Goal: Find specific page/section

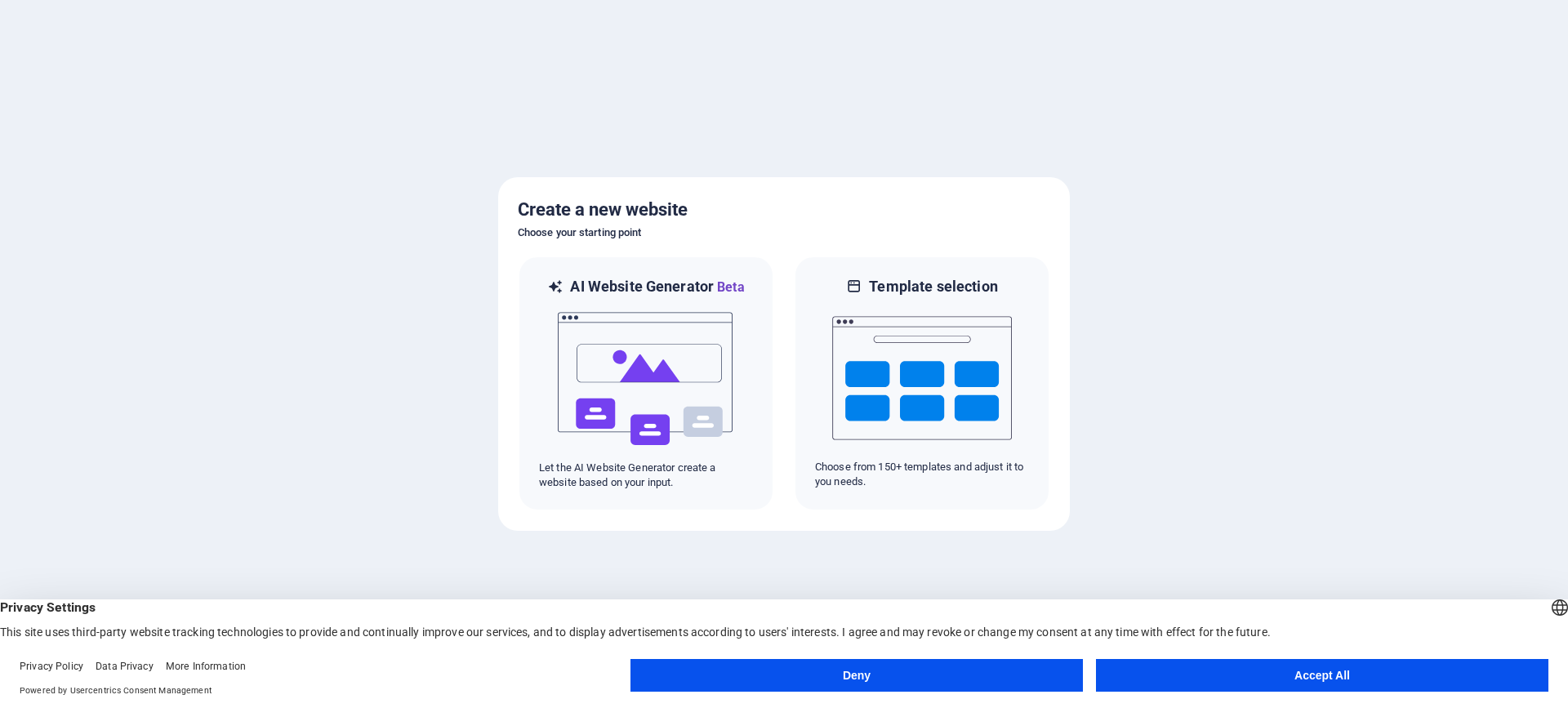
click at [1227, 671] on button "Accept All" at bounding box center [1321, 675] width 452 height 32
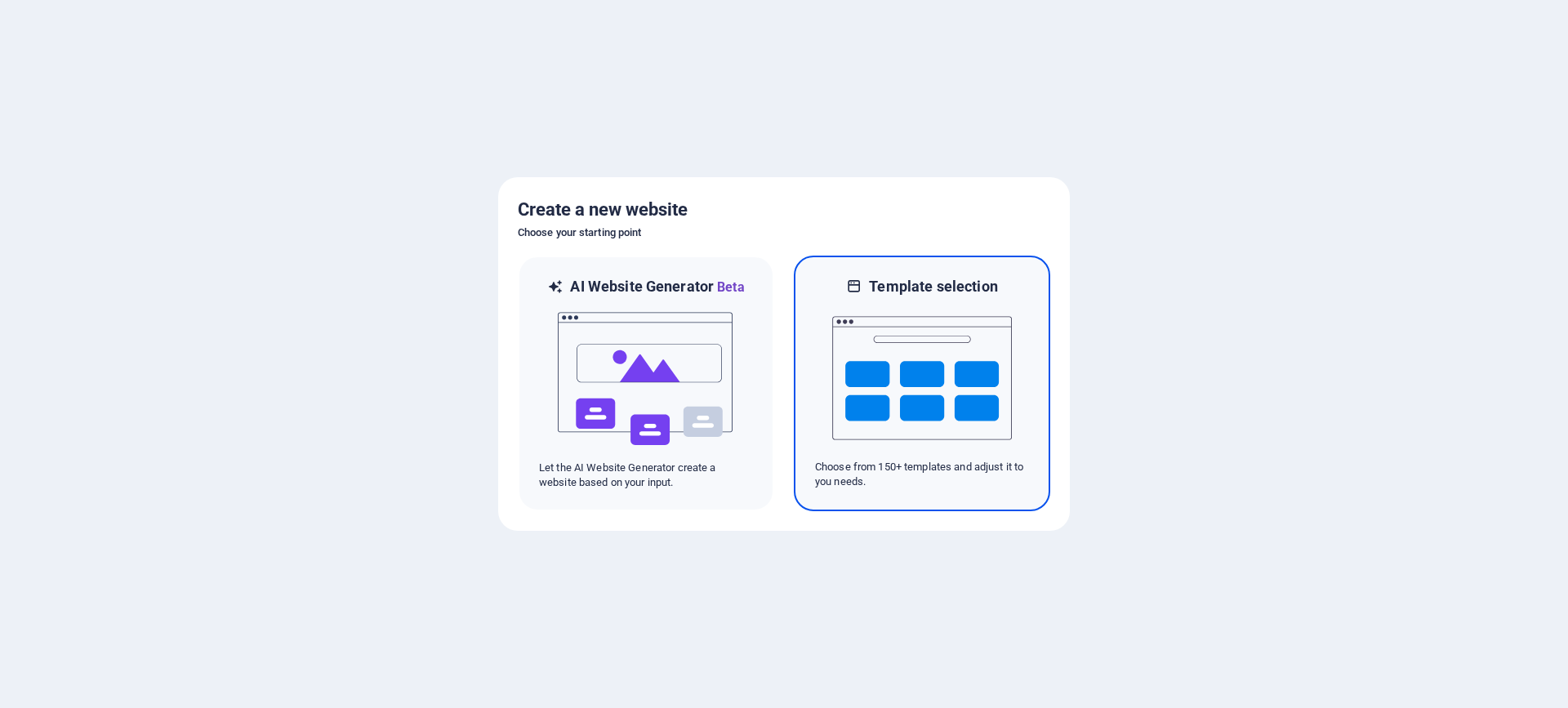
click at [926, 410] on img at bounding box center [922, 378] width 180 height 163
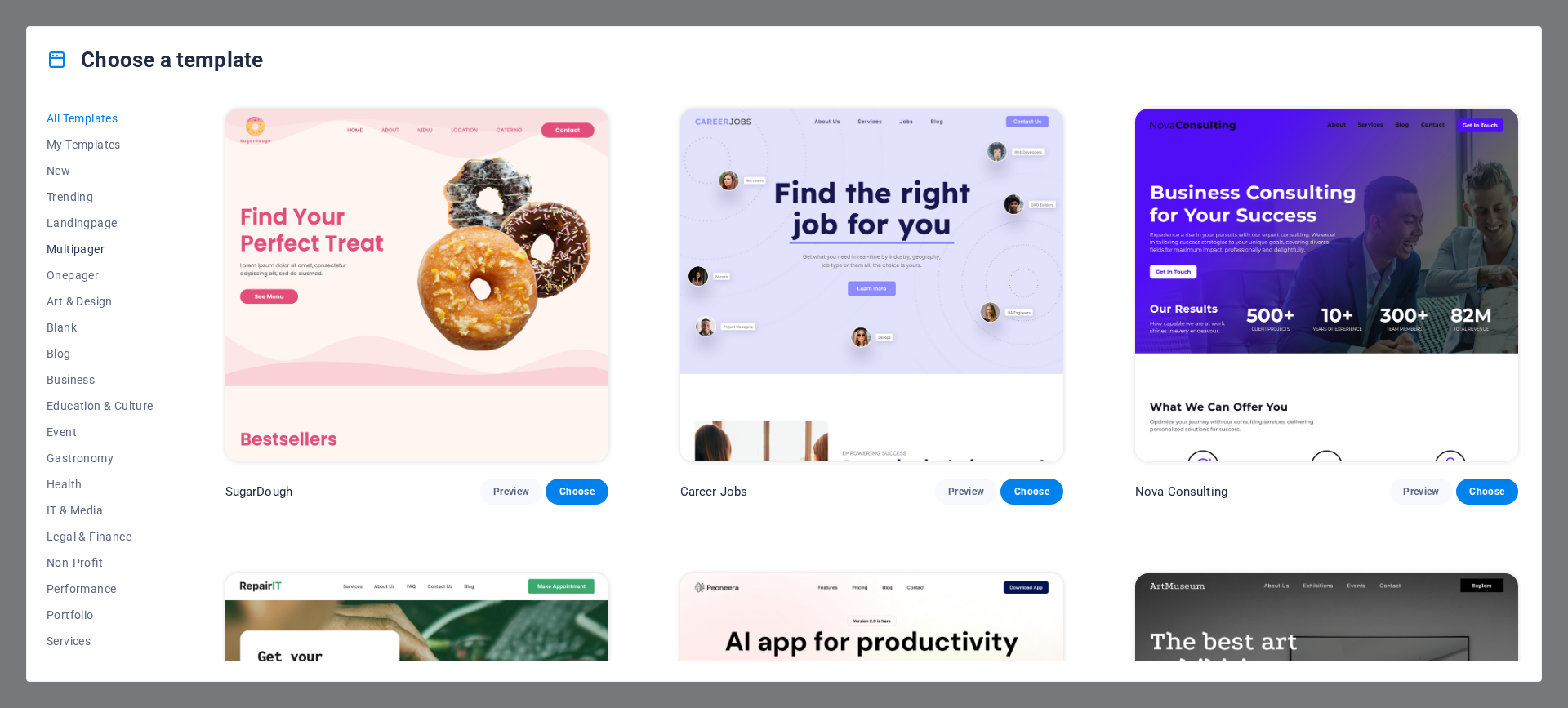
click at [85, 248] on span "Multipager" at bounding box center [99, 248] width 107 height 13
click at [71, 248] on span "Multipager" at bounding box center [99, 248] width 107 height 13
click at [87, 568] on span "Sports & Beauty" at bounding box center [99, 569] width 107 height 13
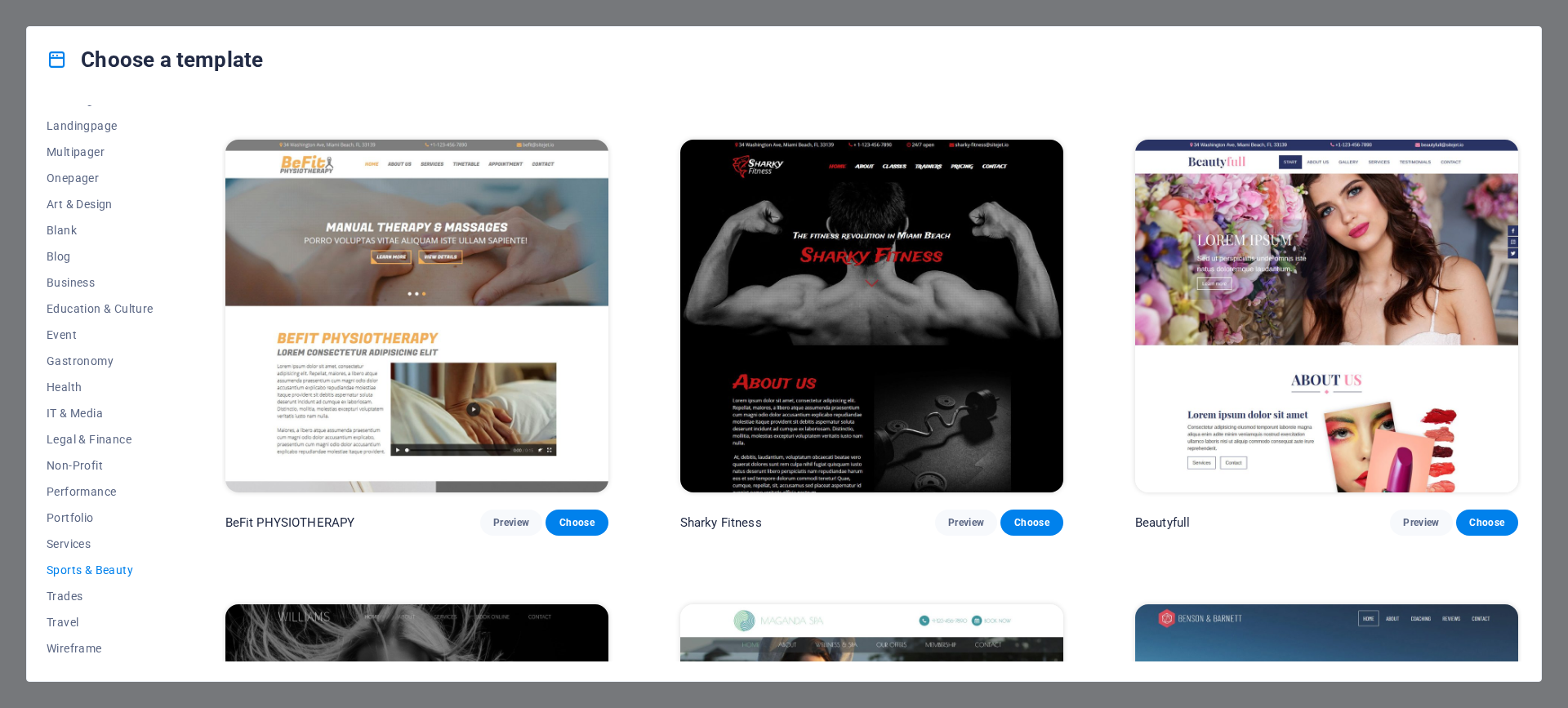
scroll to position [1286, 0]
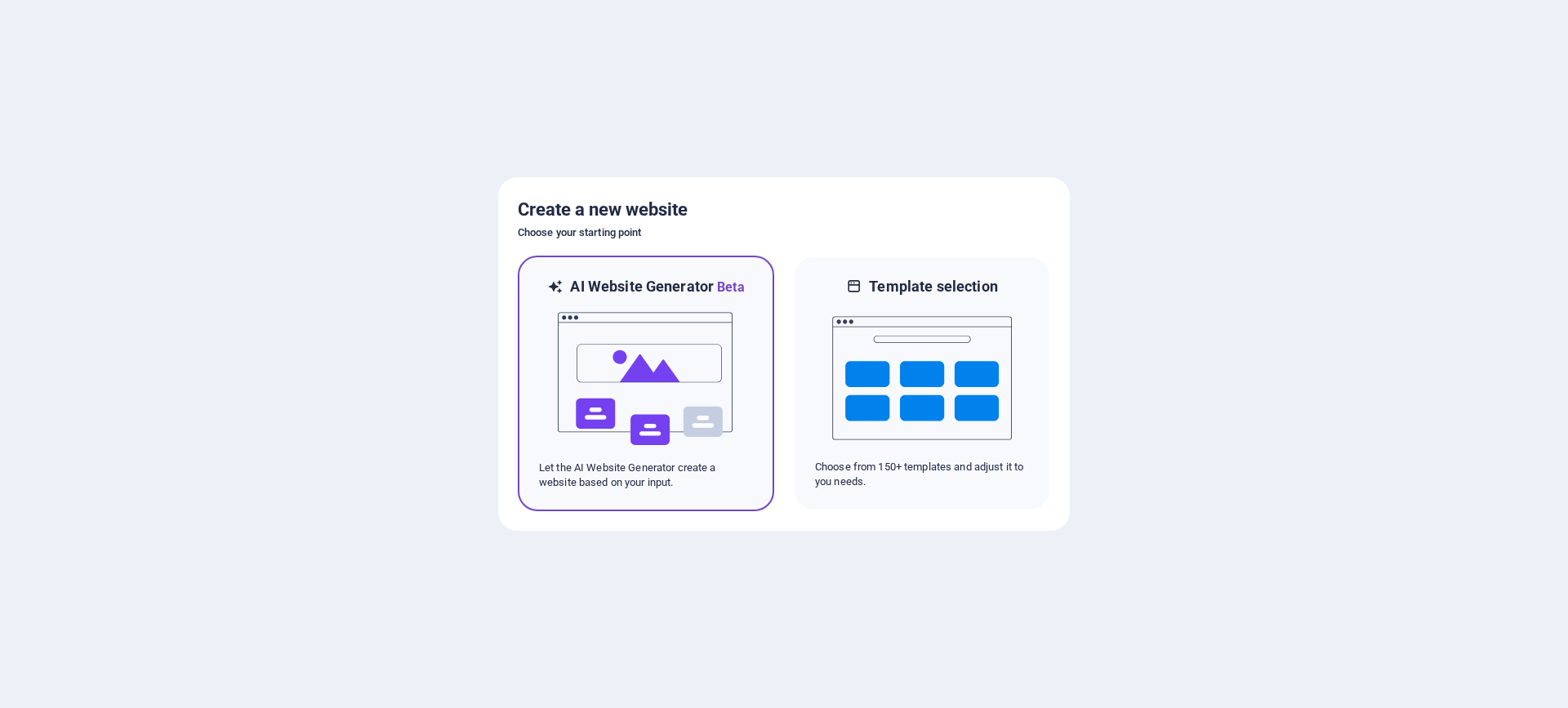
click at [653, 337] on img at bounding box center [646, 378] width 180 height 163
